Goal: Task Accomplishment & Management: Use online tool/utility

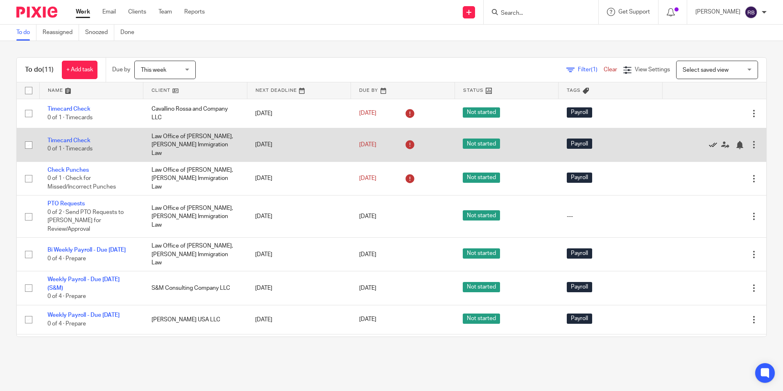
click at [709, 141] on icon at bounding box center [713, 145] width 8 height 8
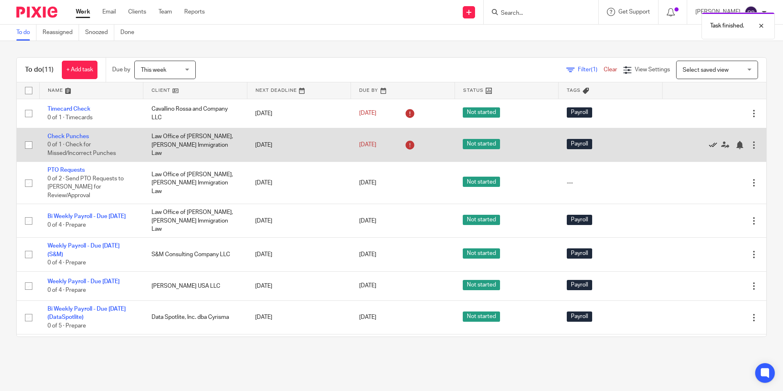
click at [709, 143] on icon at bounding box center [713, 145] width 8 height 8
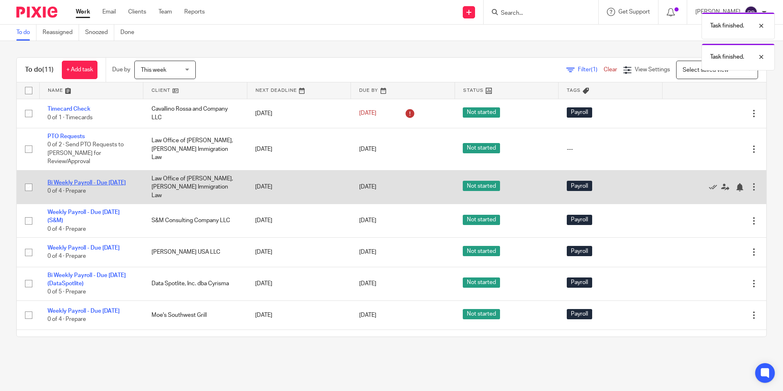
click at [100, 180] on link "Bi Weekly Payroll - Due [DATE]" at bounding box center [87, 183] width 78 height 6
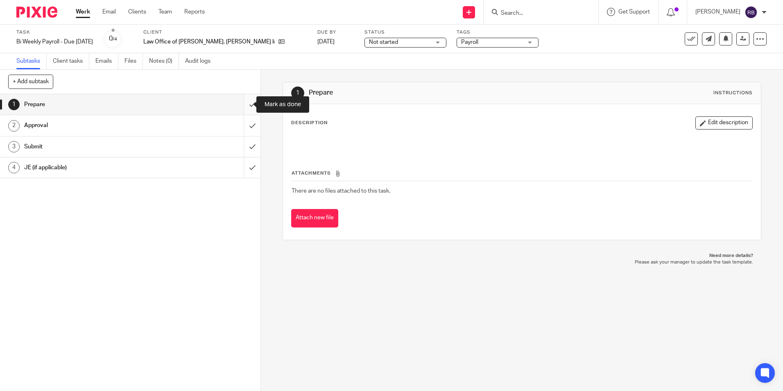
click at [243, 106] on input "submit" at bounding box center [130, 104] width 261 height 20
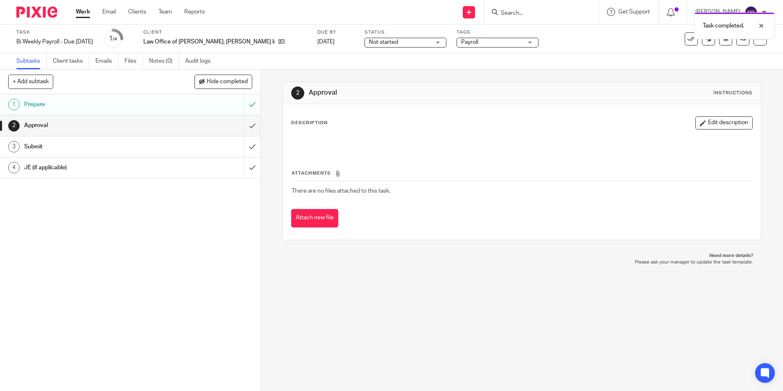
click at [82, 11] on link "Work" at bounding box center [83, 12] width 14 height 8
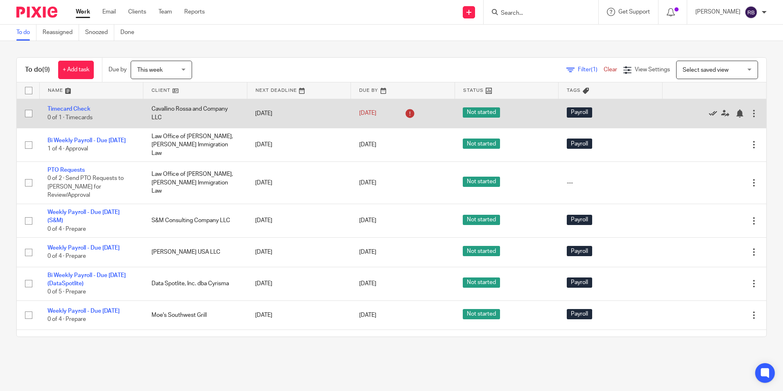
click at [709, 111] on icon at bounding box center [713, 113] width 8 height 8
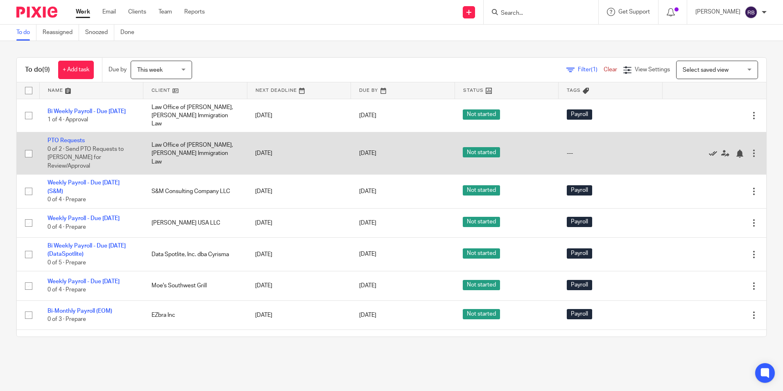
click at [709, 150] on icon at bounding box center [713, 154] width 8 height 8
